Goal: Complete application form

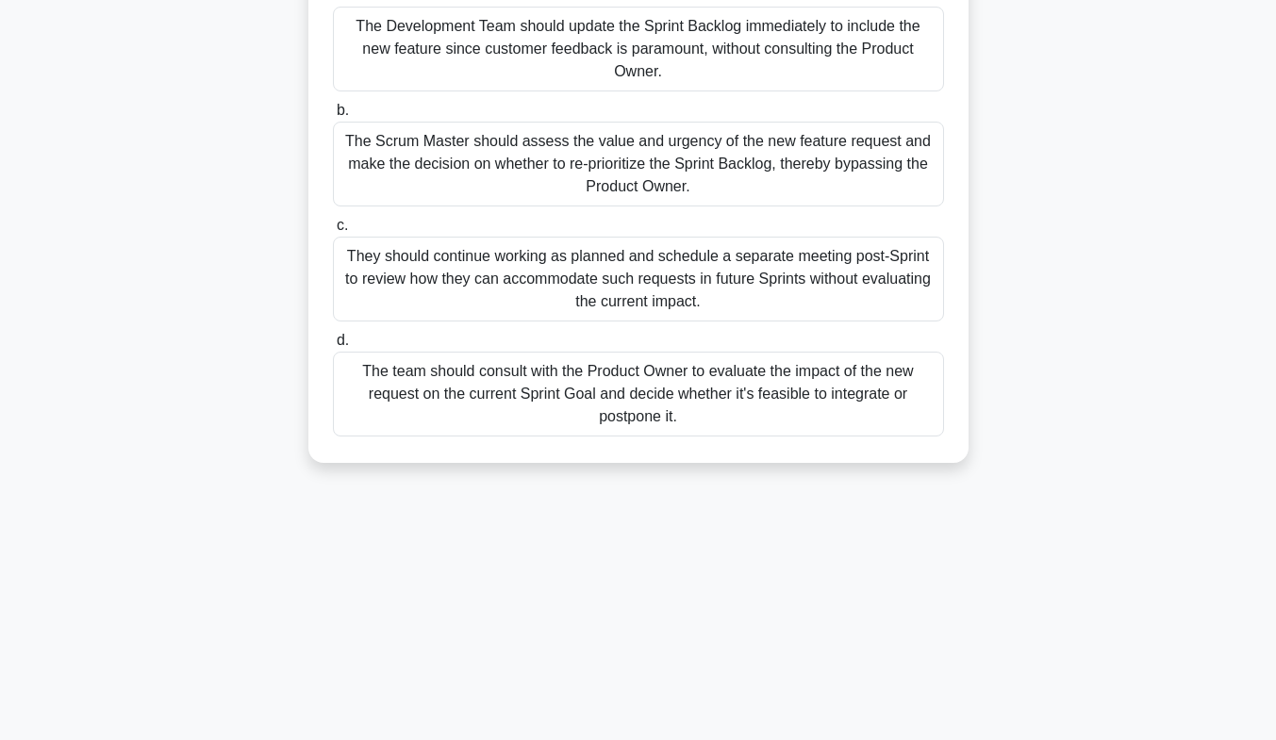
scroll to position [278, 0]
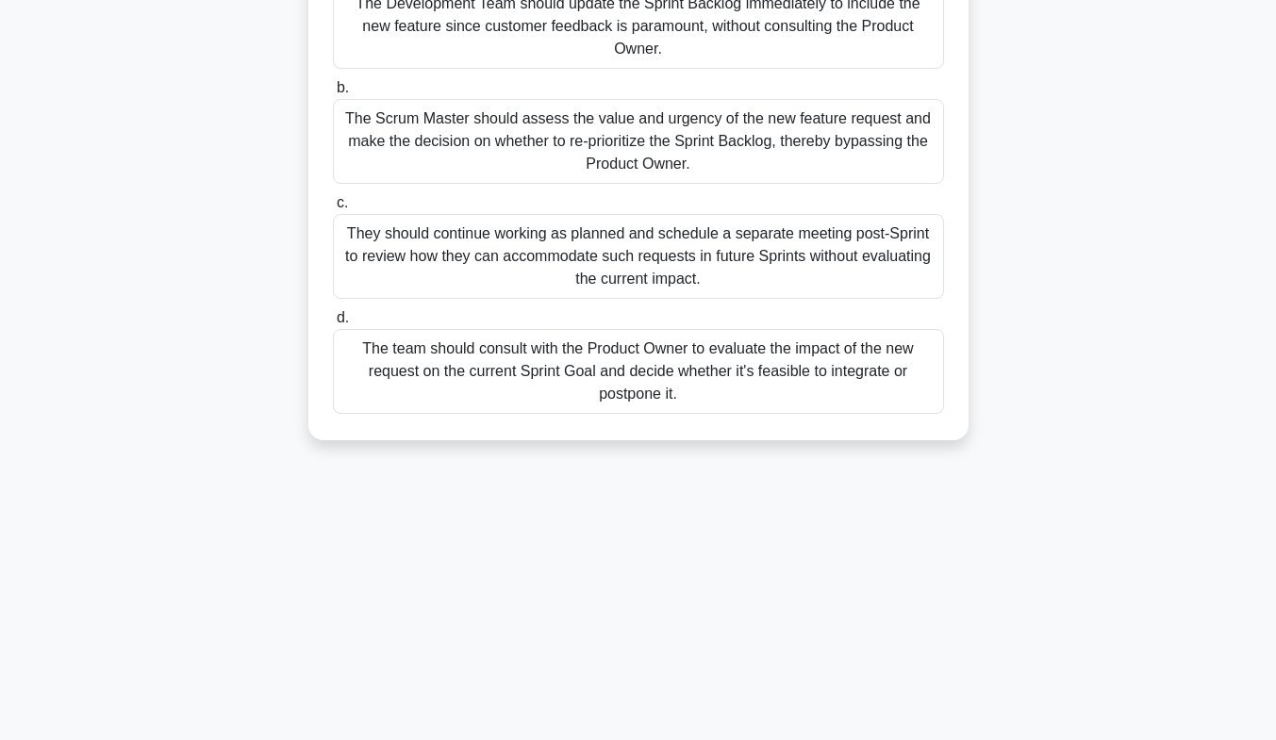
click at [580, 391] on div "The team should consult with the Product Owner to evaluate the impact of the ne…" at bounding box center [638, 371] width 611 height 85
click at [333, 324] on input "d. The team should consult with the Product Owner to evaluate the impact of the…" at bounding box center [333, 318] width 0 height 12
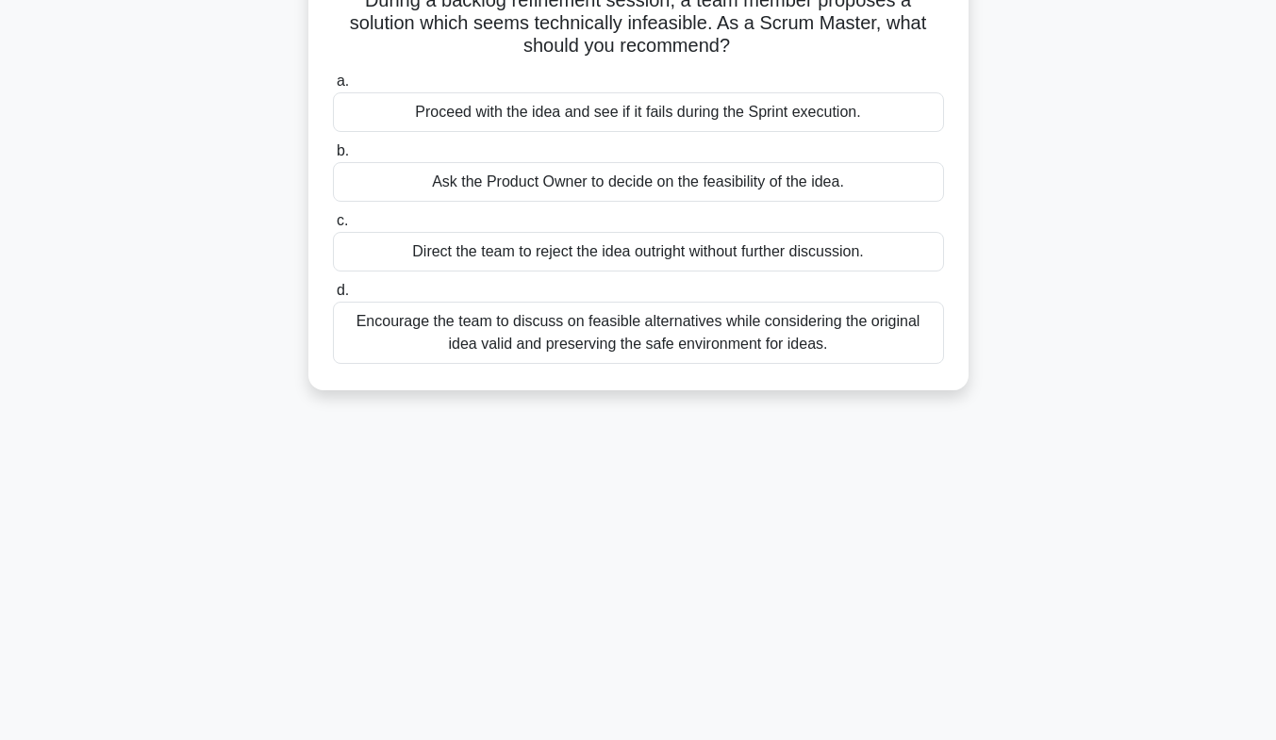
scroll to position [0, 0]
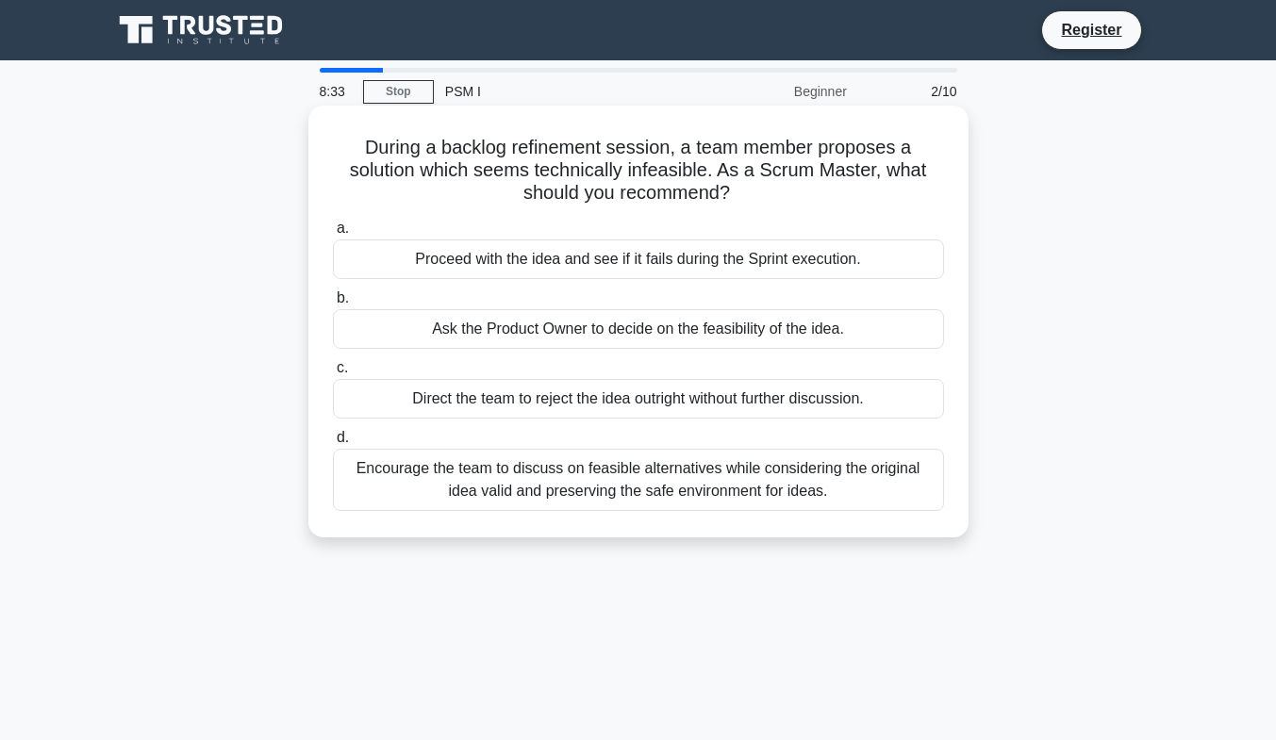
click at [562, 329] on div "Ask the Product Owner to decide on the feasibility of the idea." at bounding box center [638, 329] width 611 height 40
click at [333, 305] on input "b. Ask the Product Owner to decide on the feasibility of the idea." at bounding box center [333, 298] width 0 height 12
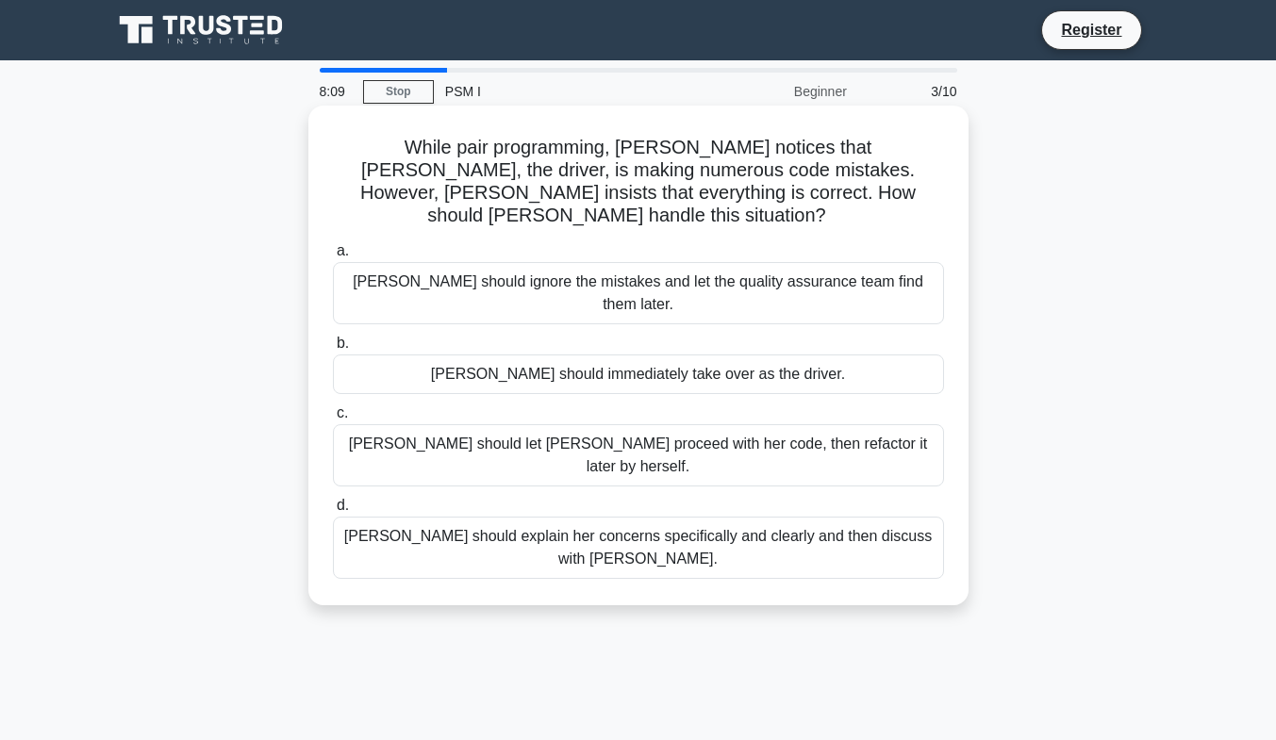
click at [591, 517] on div "[PERSON_NAME] should explain her concerns specifically and clearly and then dis…" at bounding box center [638, 548] width 611 height 62
click at [333, 500] on input "d. [PERSON_NAME] should explain her concerns specifically and clearly and then …" at bounding box center [333, 506] width 0 height 12
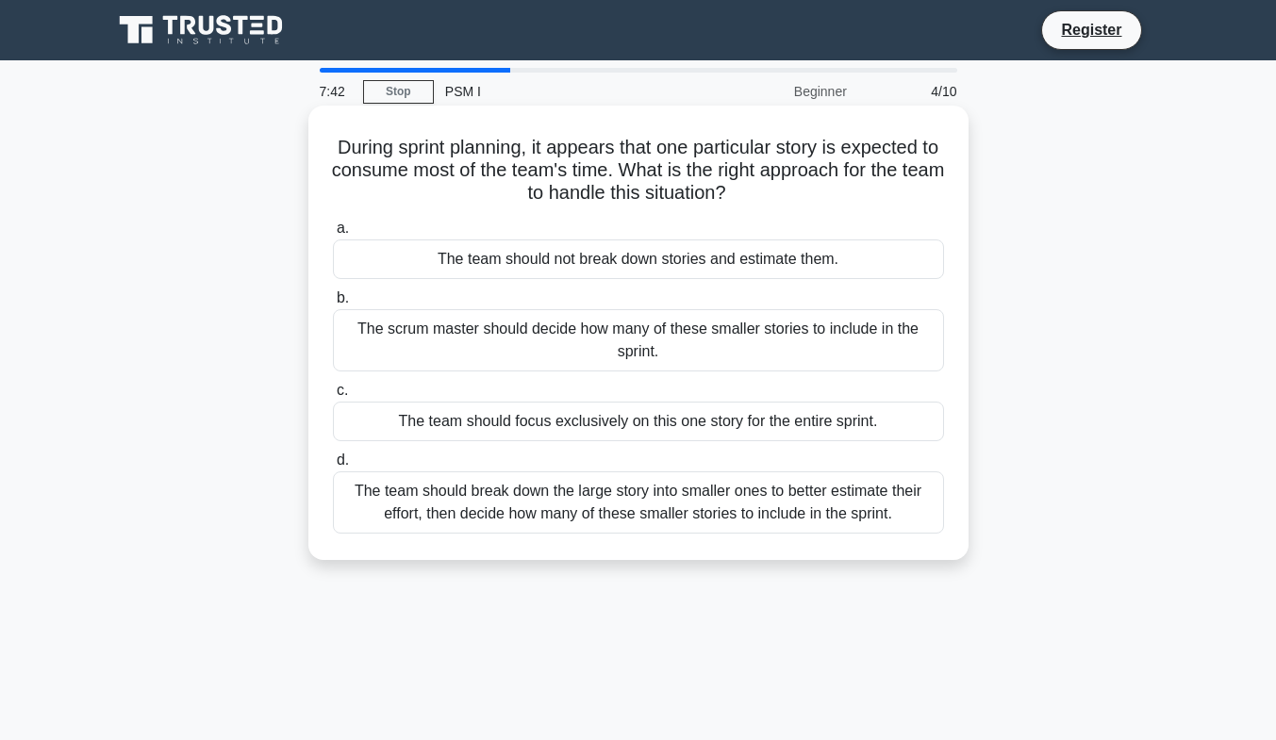
click at [520, 497] on div "The team should break down the large story into smaller ones to better estimate…" at bounding box center [638, 502] width 611 height 62
click at [333, 467] on input "d. The team should break down the large story into smaller ones to better estim…" at bounding box center [333, 460] width 0 height 12
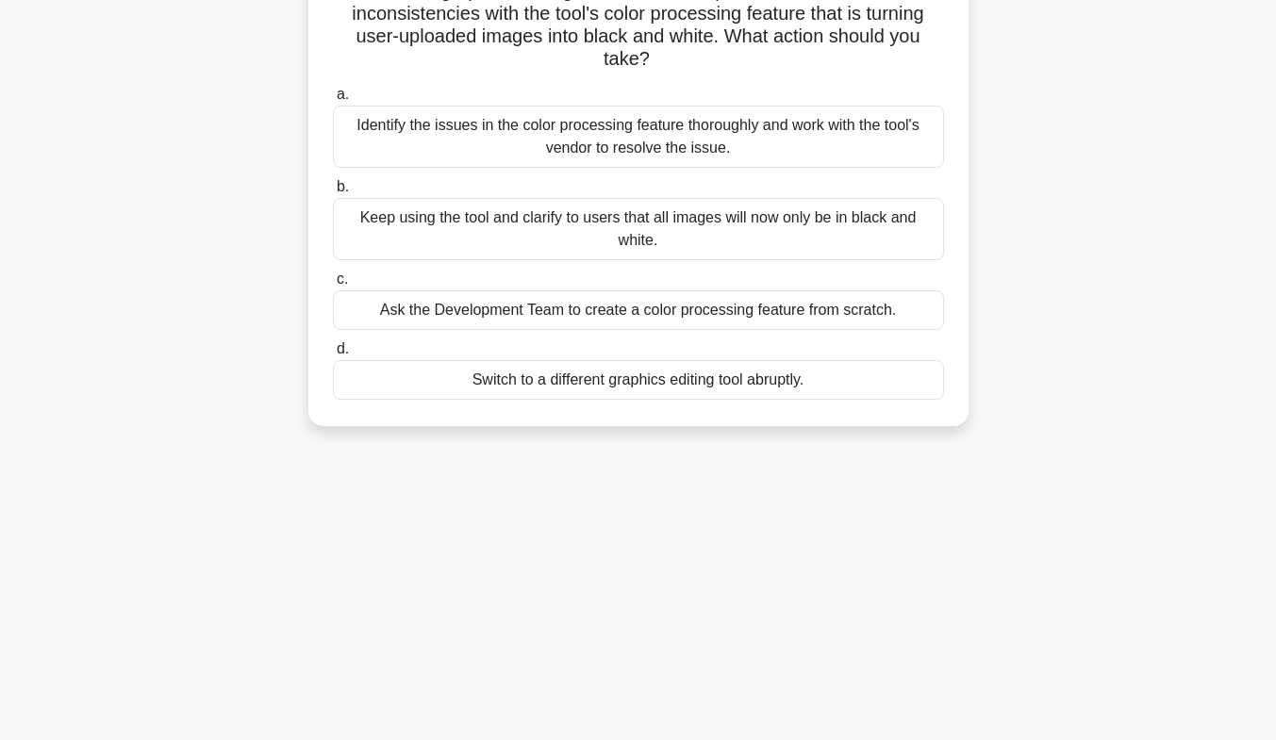
scroll to position [189, 0]
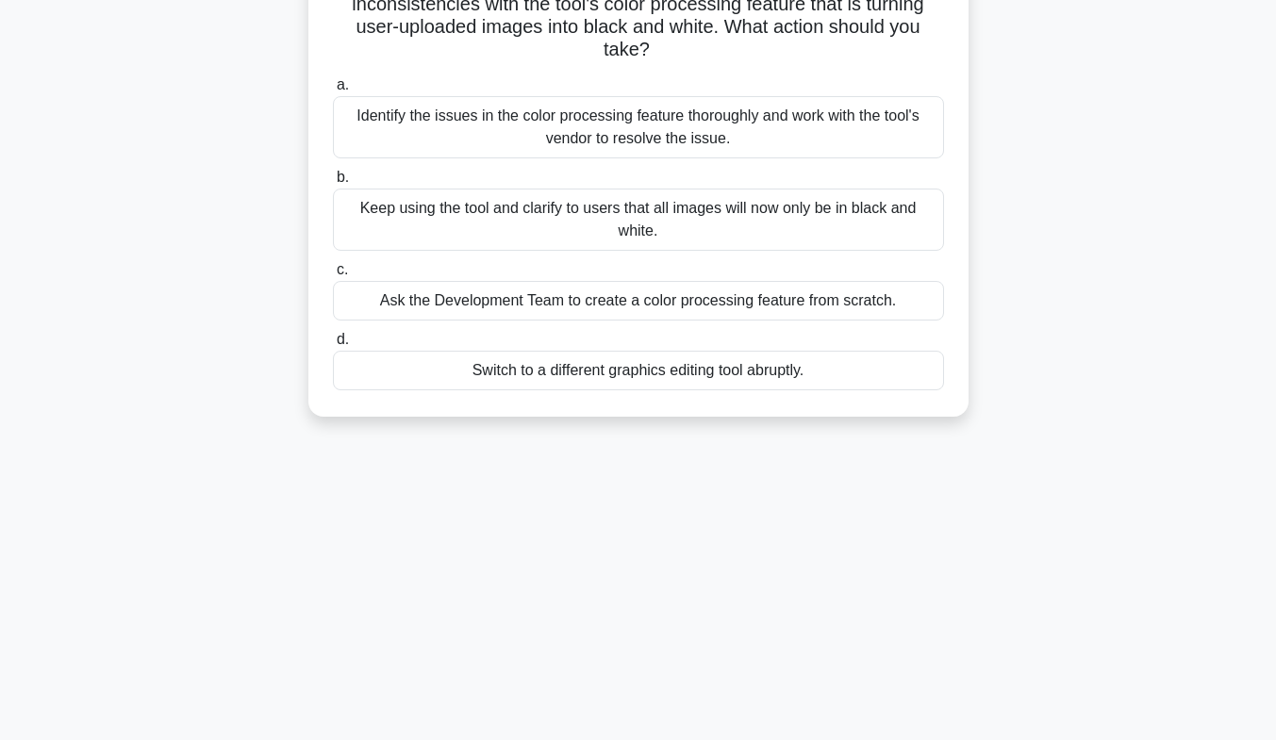
click at [678, 143] on div "Identify the issues in the color processing feature thoroughly and work with th…" at bounding box center [638, 127] width 611 height 62
click at [333, 91] on input "a. Identify the issues in the color processing feature thoroughly and work with…" at bounding box center [333, 85] width 0 height 12
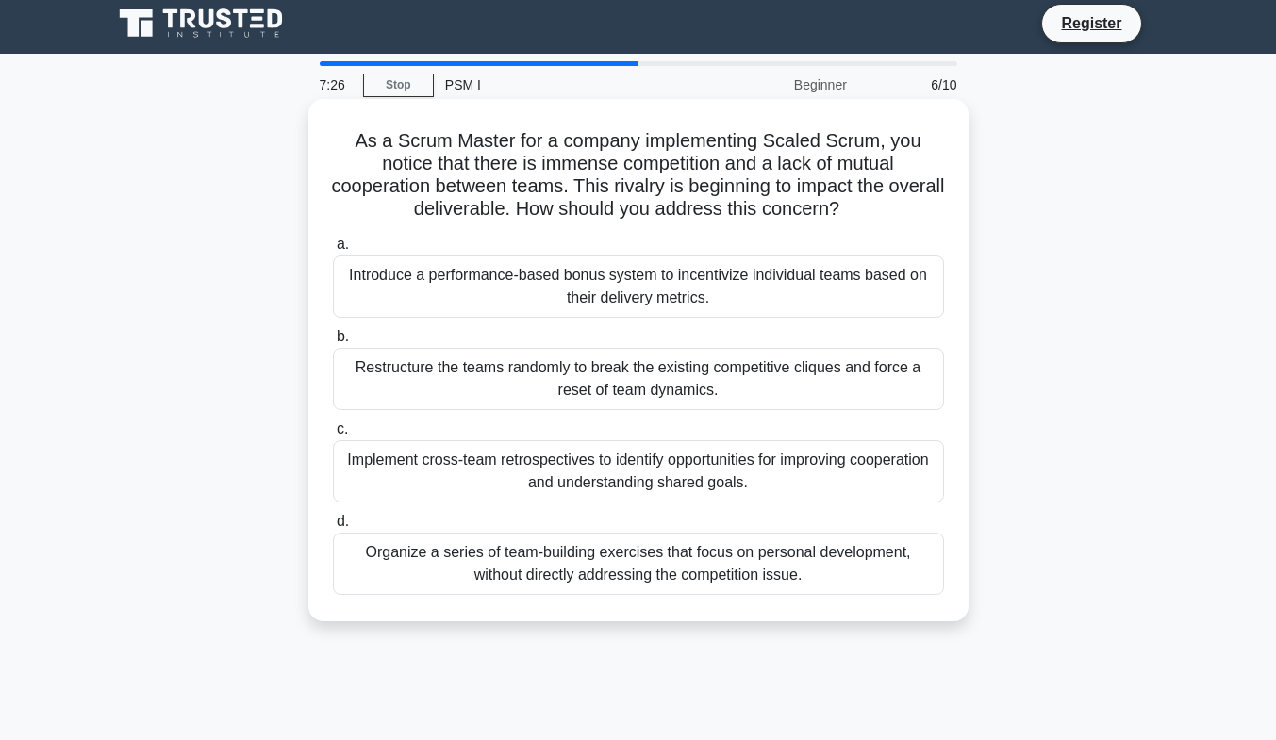
scroll to position [0, 0]
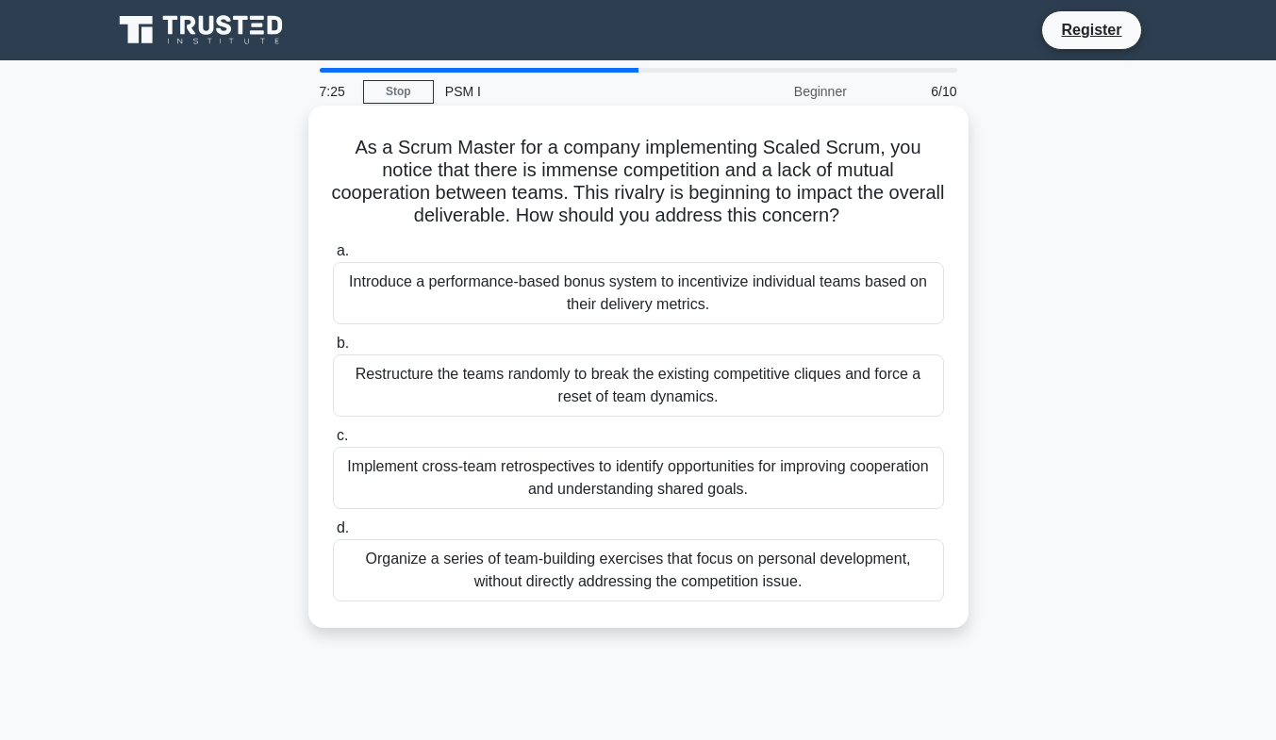
click at [572, 292] on div "Introduce a performance-based bonus system to incentivize individual teams base…" at bounding box center [638, 293] width 611 height 62
click at [333, 257] on input "a. Introduce a performance-based bonus system to incentivize individual teams b…" at bounding box center [333, 251] width 0 height 12
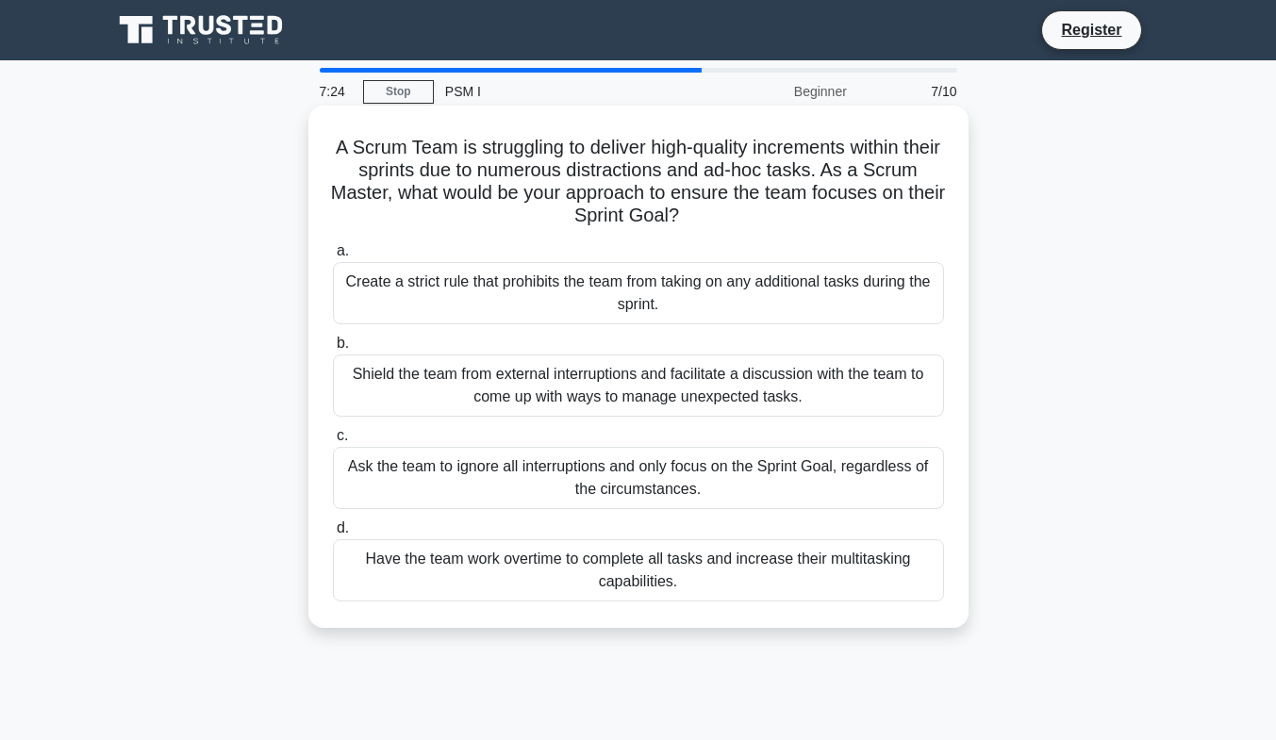
click at [583, 309] on div "Create a strict rule that prohibits the team from taking on any additional task…" at bounding box center [638, 293] width 611 height 62
click at [333, 257] on input "a. Create a strict rule that prohibits the team from taking on any additional t…" at bounding box center [333, 251] width 0 height 12
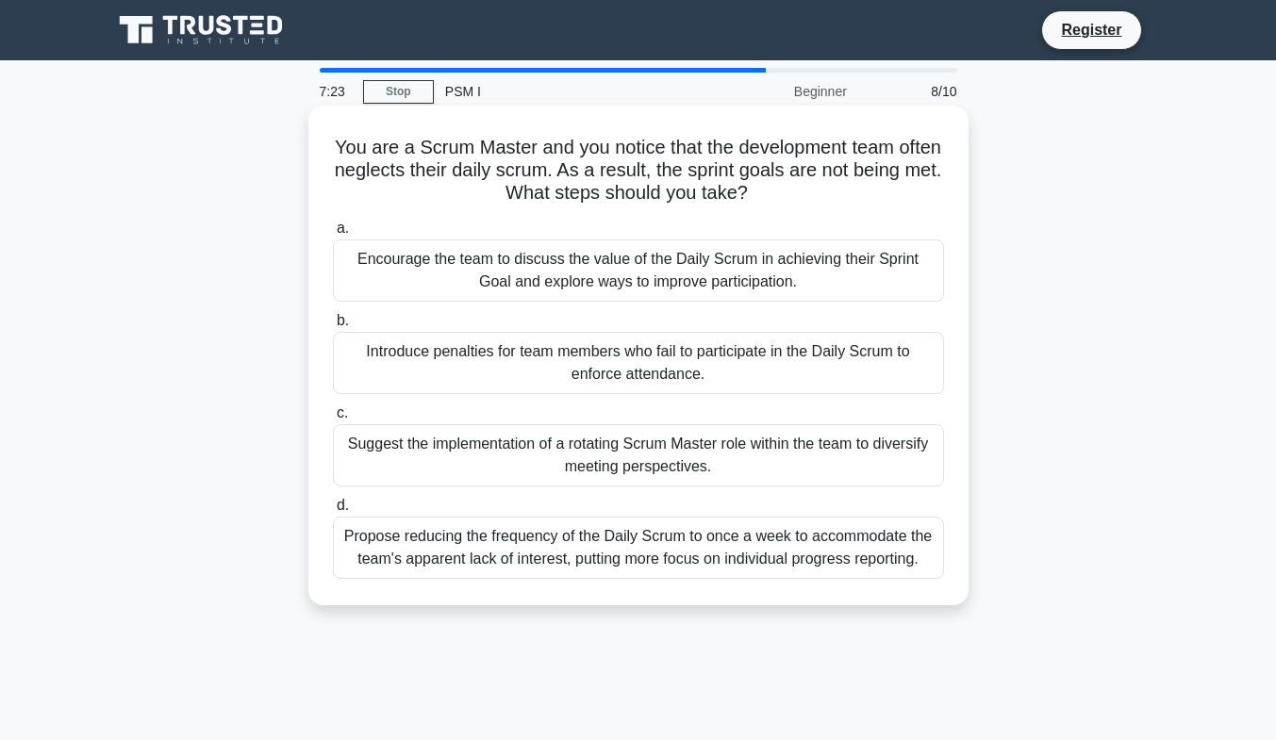
click at [599, 277] on div "Encourage the team to discuss the value of the Daily Scrum in achieving their S…" at bounding box center [638, 270] width 611 height 62
click at [333, 235] on input "a. Encourage the team to discuss the value of the Daily Scrum in achieving thei…" at bounding box center [333, 229] width 0 height 12
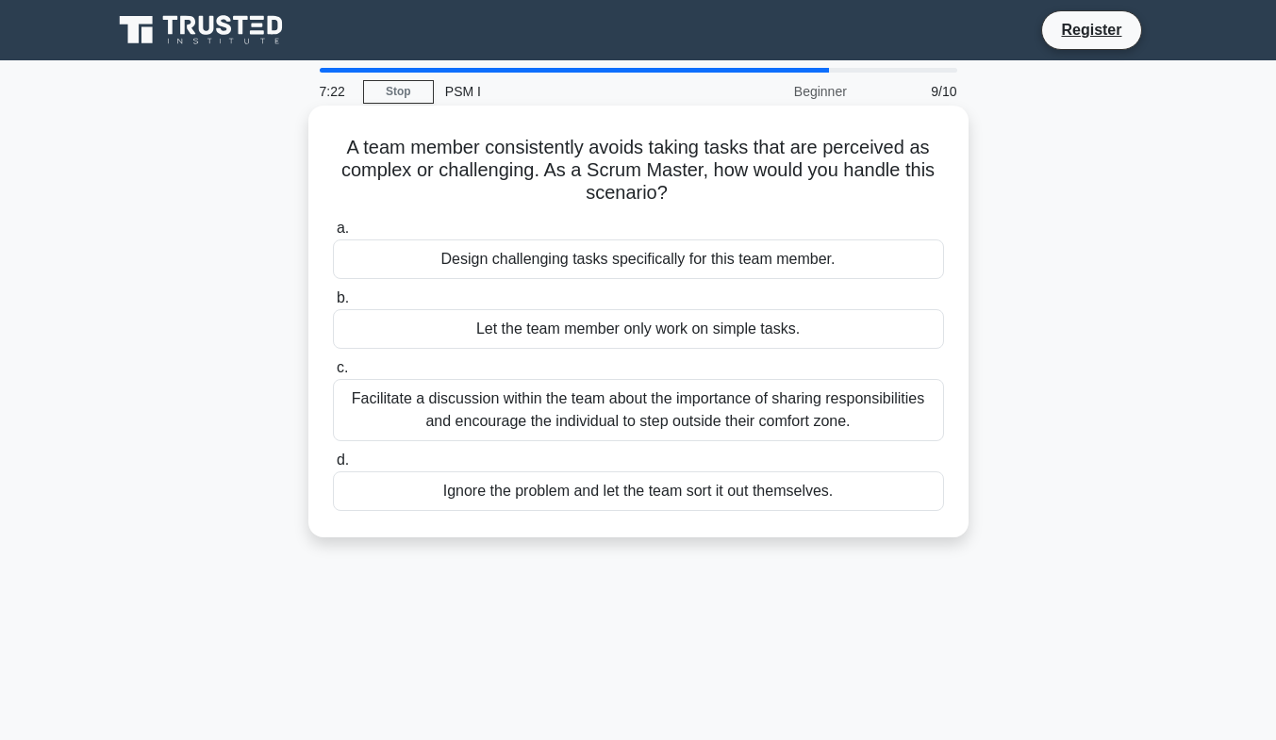
click at [609, 261] on div "Design challenging tasks specifically for this team member." at bounding box center [638, 259] width 611 height 40
click at [333, 235] on input "a. Design challenging tasks specifically for this team member." at bounding box center [333, 229] width 0 height 12
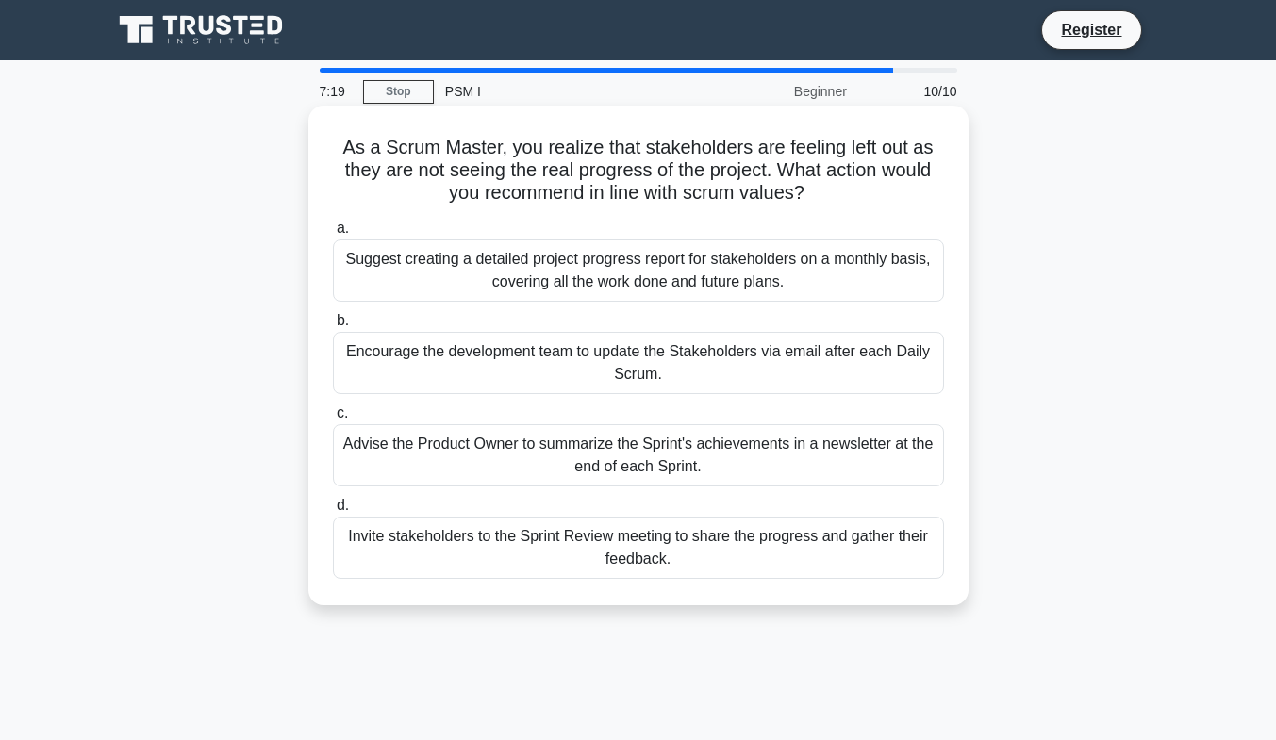
click at [626, 257] on div "Suggest creating a detailed project progress report for stakeholders on a month…" at bounding box center [638, 270] width 611 height 62
click at [333, 235] on input "a. Suggest creating a detailed project progress report for stakeholders on a mo…" at bounding box center [333, 229] width 0 height 12
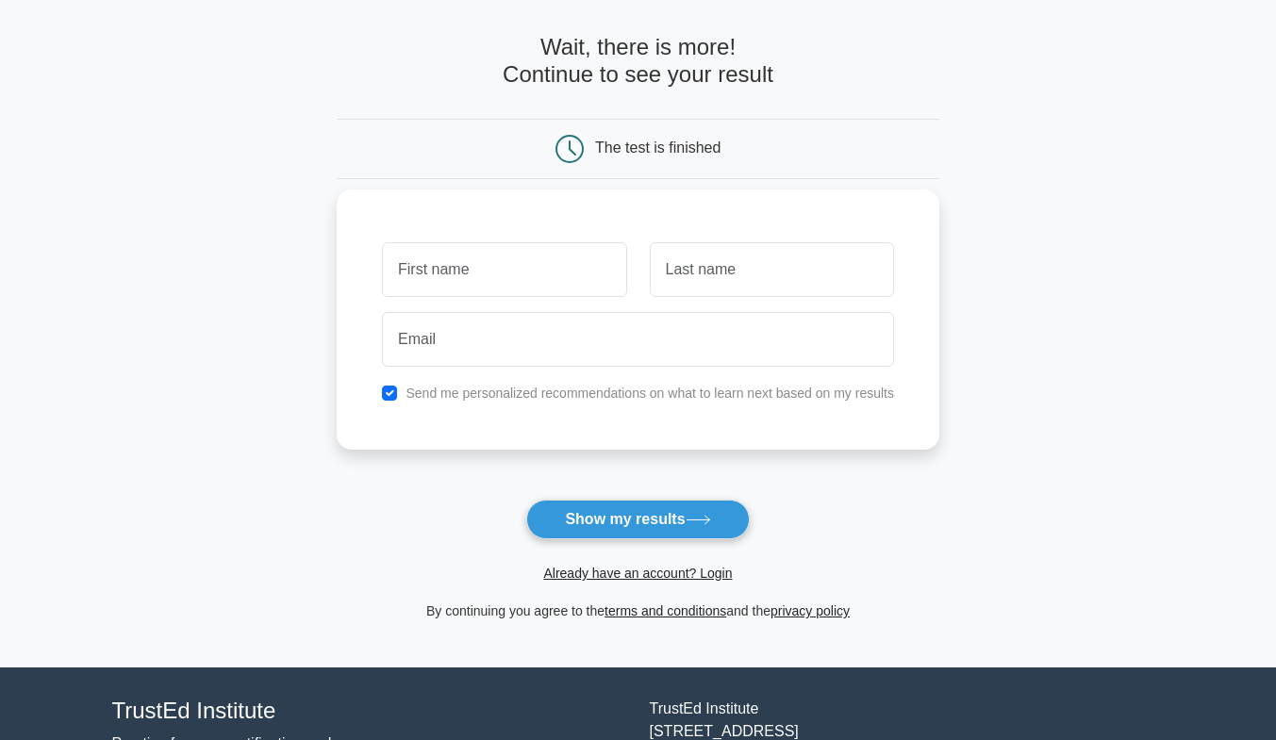
scroll to position [94, 0]
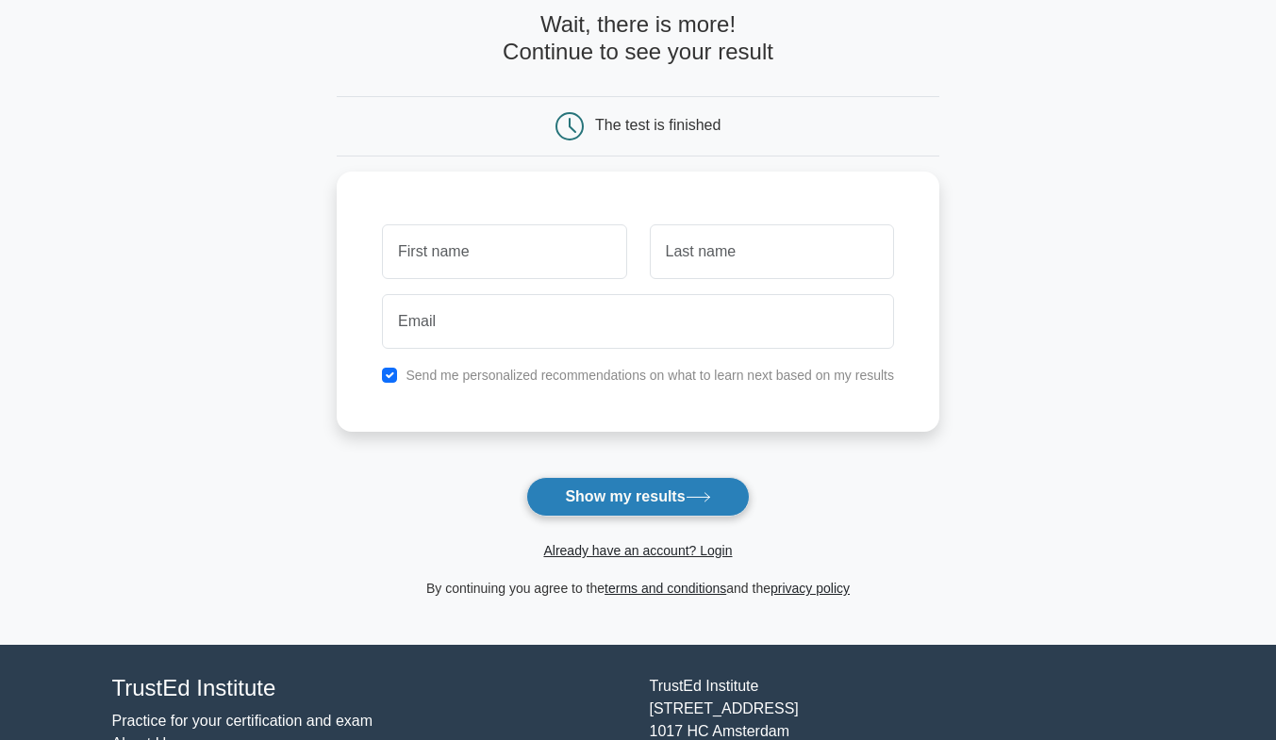
click at [636, 504] on button "Show my results" at bounding box center [637, 497] width 223 height 40
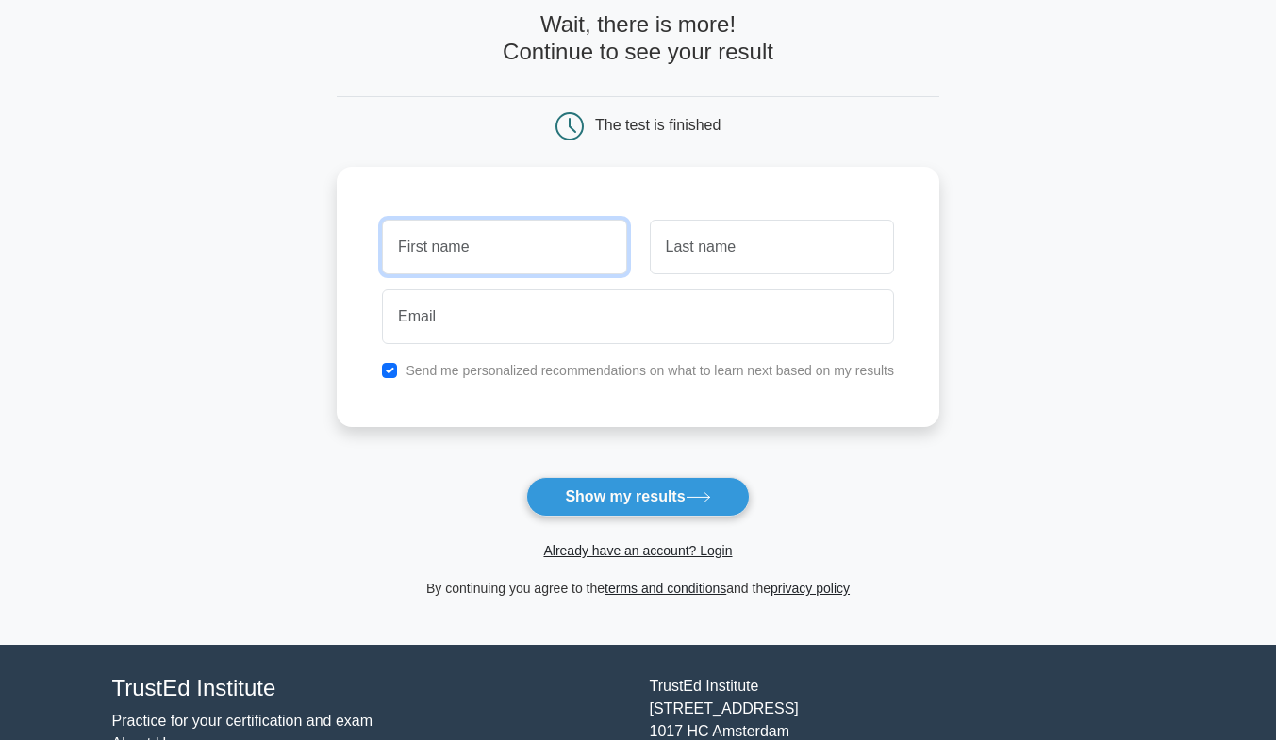
click at [520, 271] on input "text" at bounding box center [504, 247] width 244 height 55
type input "Gideon"
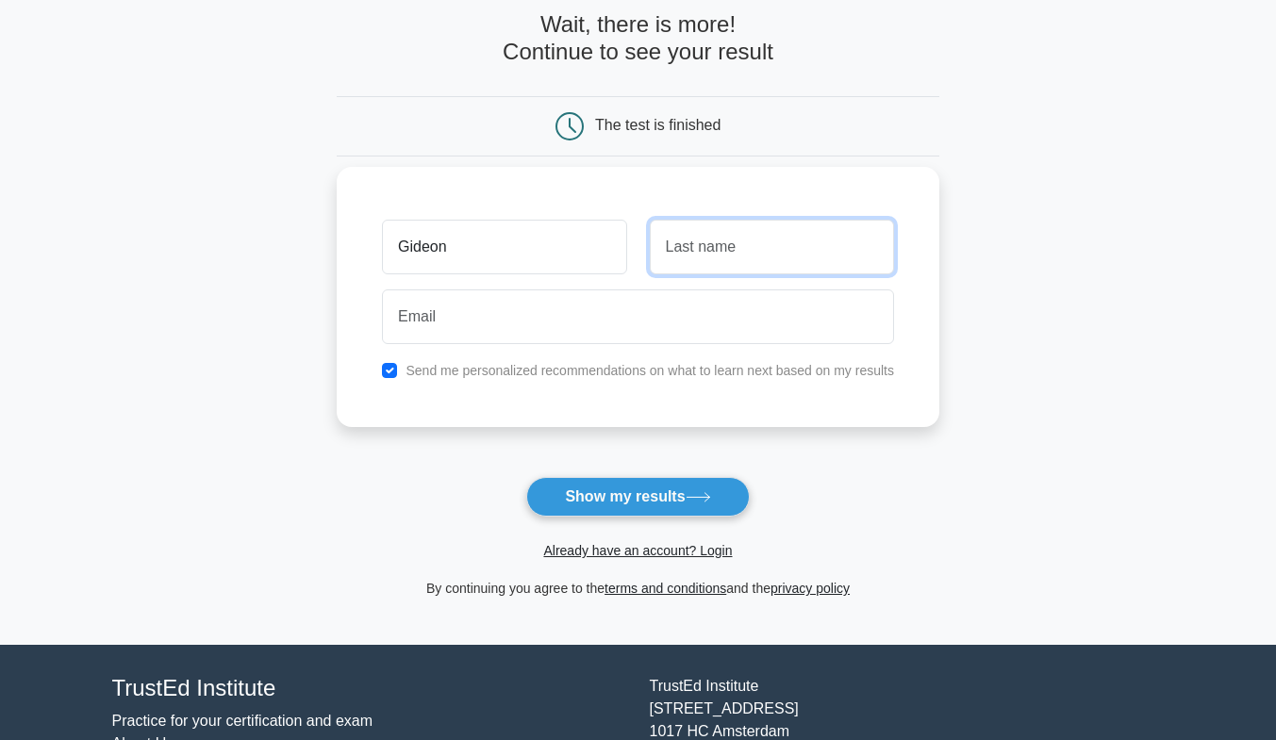
click at [746, 252] on input "text" at bounding box center [772, 247] width 244 height 55
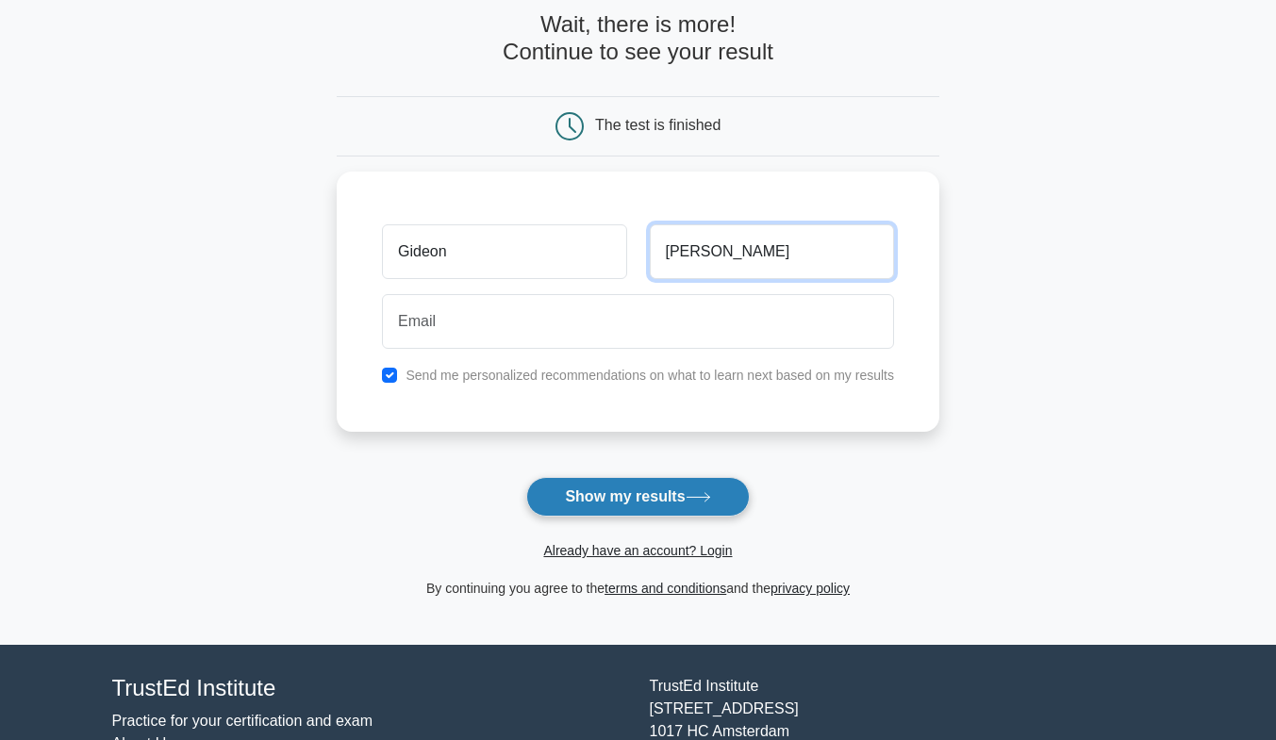
type input "John"
click at [603, 497] on button "Show my results" at bounding box center [637, 497] width 223 height 40
